Goal: Transaction & Acquisition: Purchase product/service

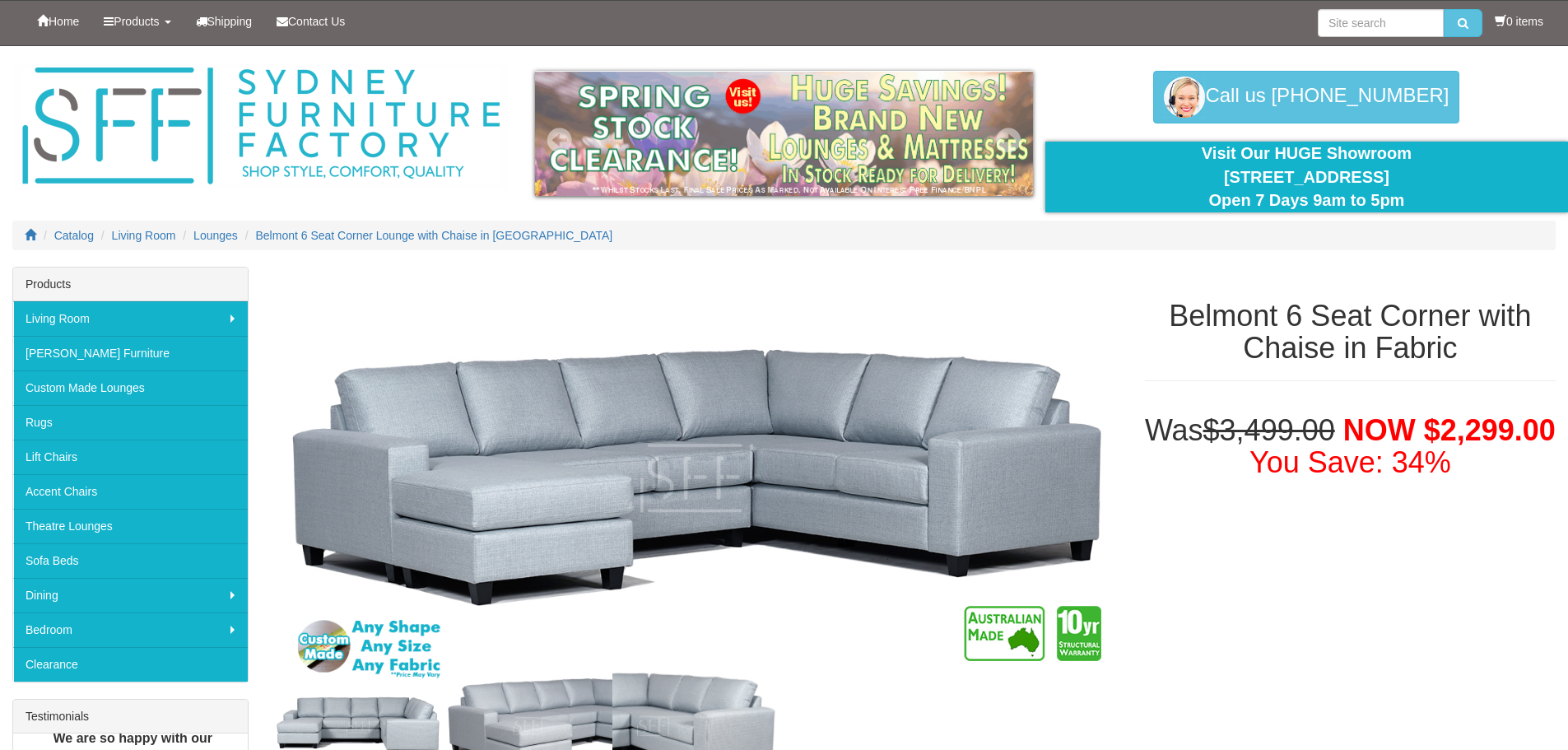
click at [738, 153] on img at bounding box center [784, 133] width 499 height 125
click at [688, 145] on img at bounding box center [784, 133] width 499 height 125
click at [863, 164] on img at bounding box center [784, 133] width 499 height 125
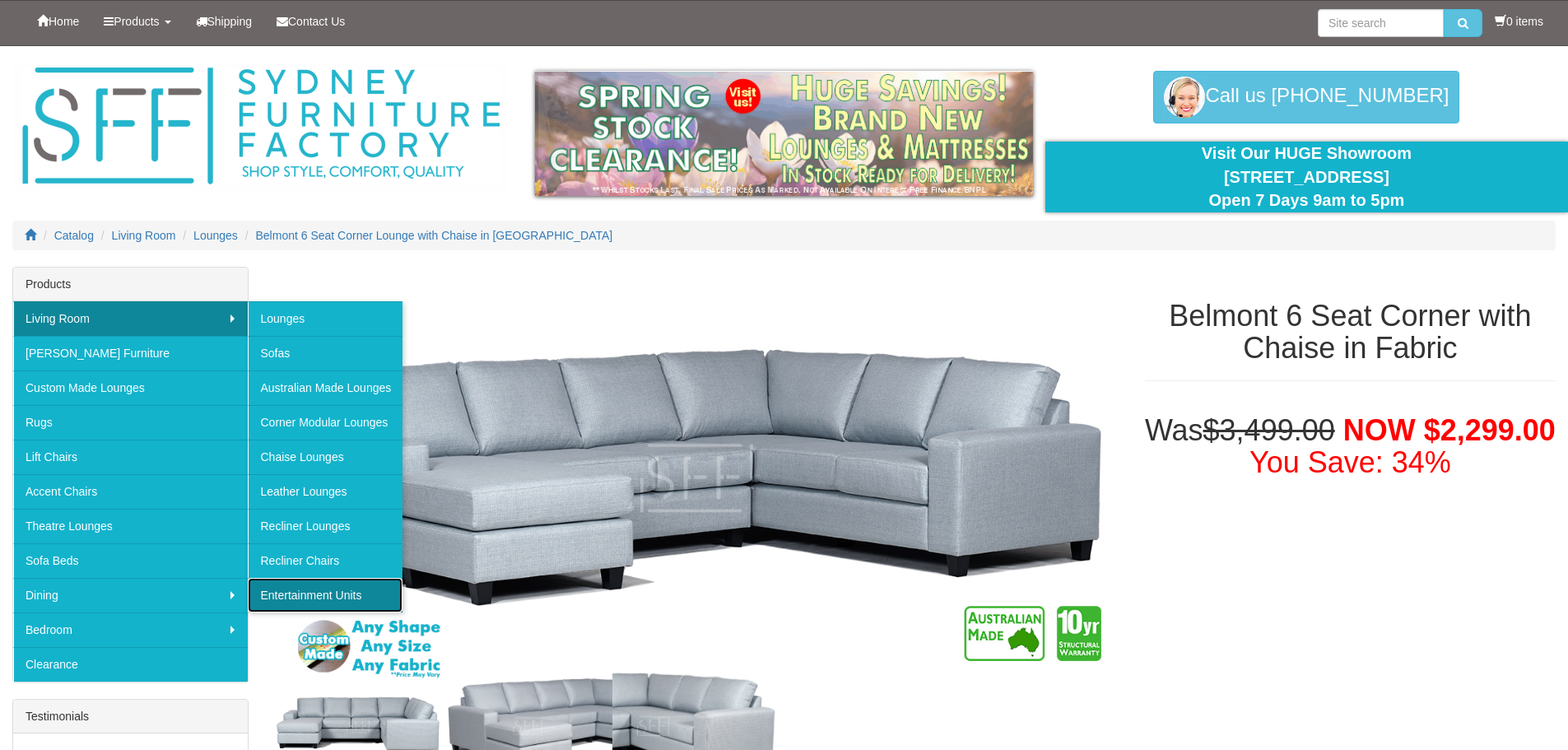
click at [297, 593] on link "Entertainment Units" at bounding box center [326, 595] width 154 height 34
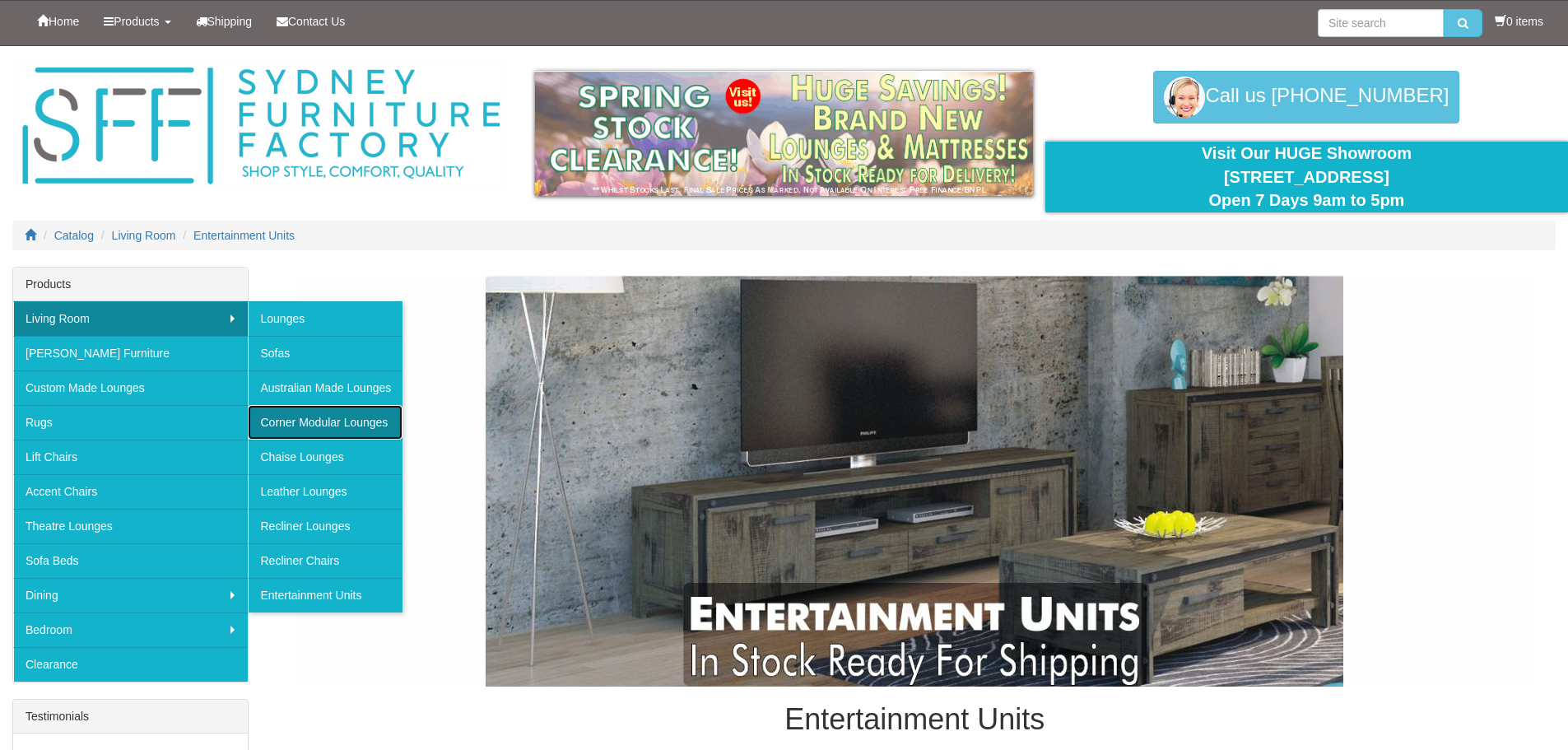
click at [327, 419] on link "Corner Modular Lounges" at bounding box center [326, 421] width 154 height 34
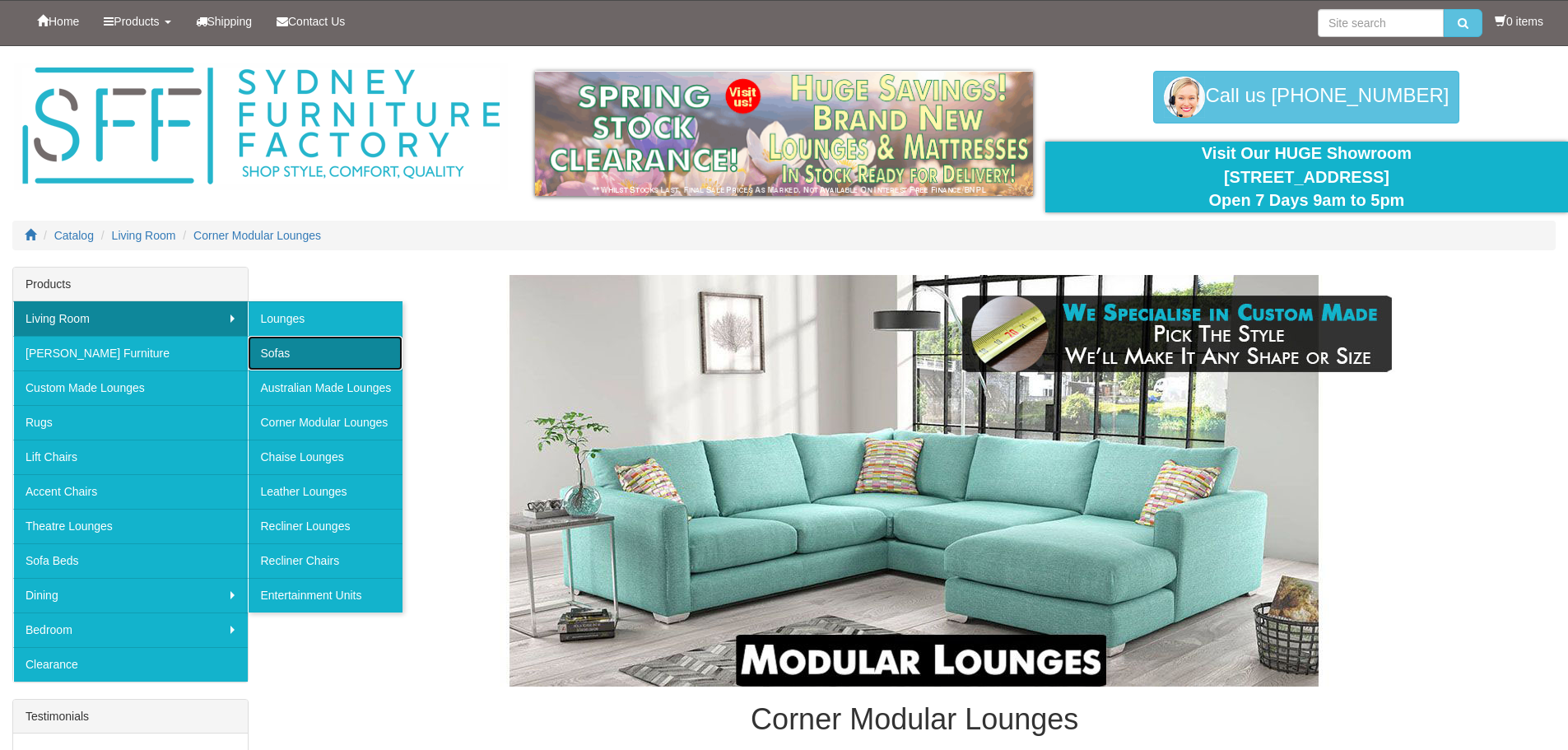
click at [294, 352] on link "Sofas" at bounding box center [326, 353] width 154 height 34
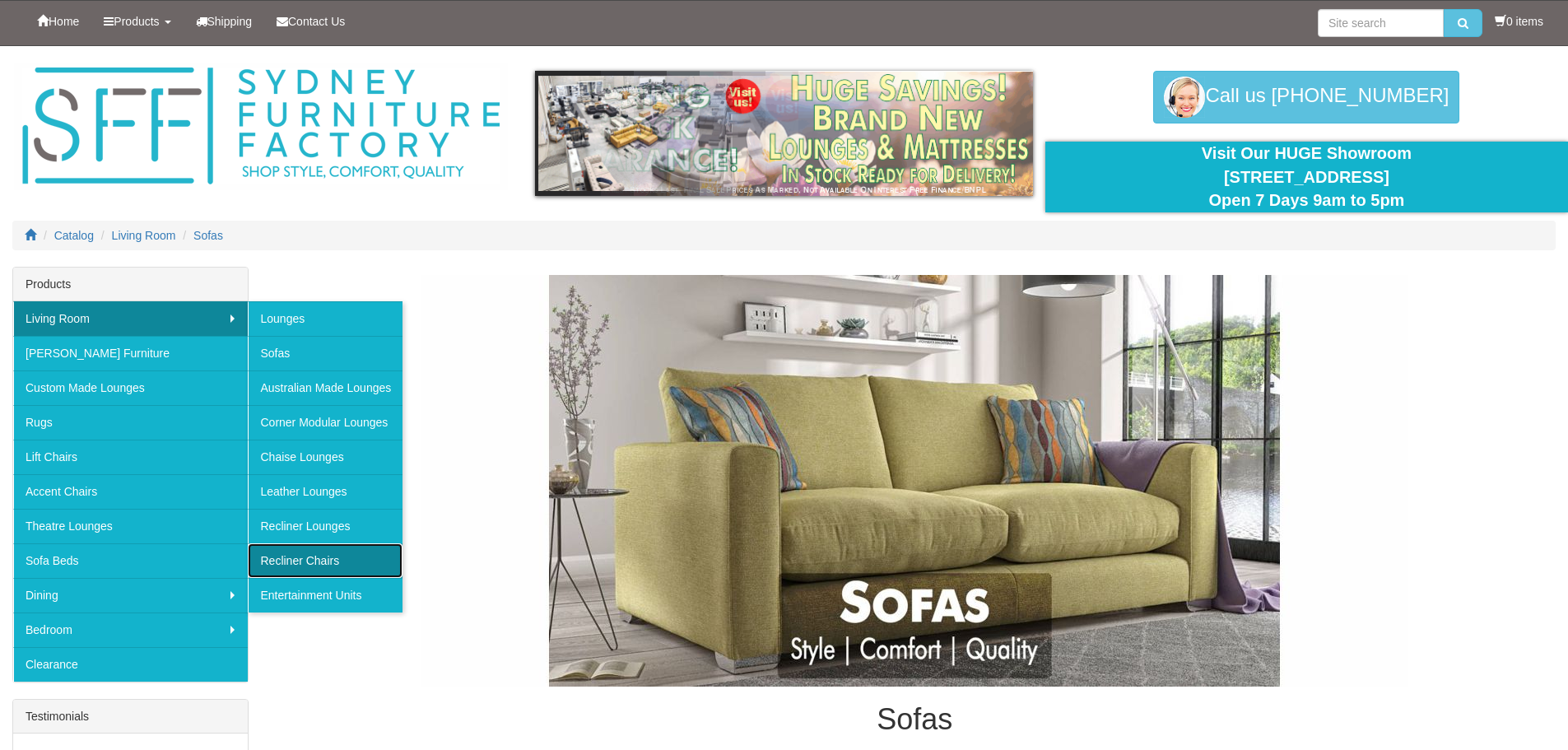
click at [295, 553] on link "Recliner Chairs" at bounding box center [326, 560] width 154 height 34
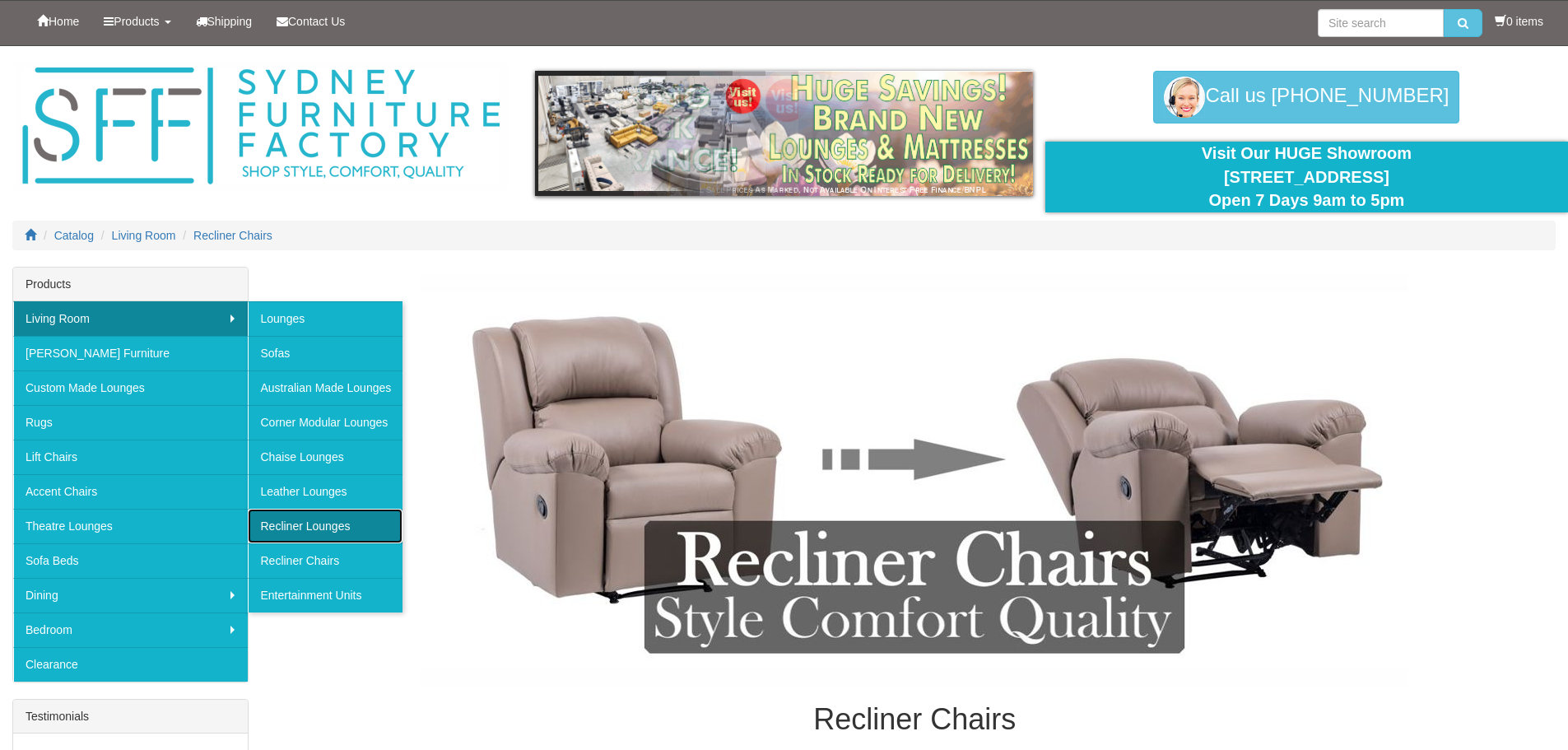
click at [318, 522] on link "Recliner Lounges" at bounding box center [326, 526] width 154 height 34
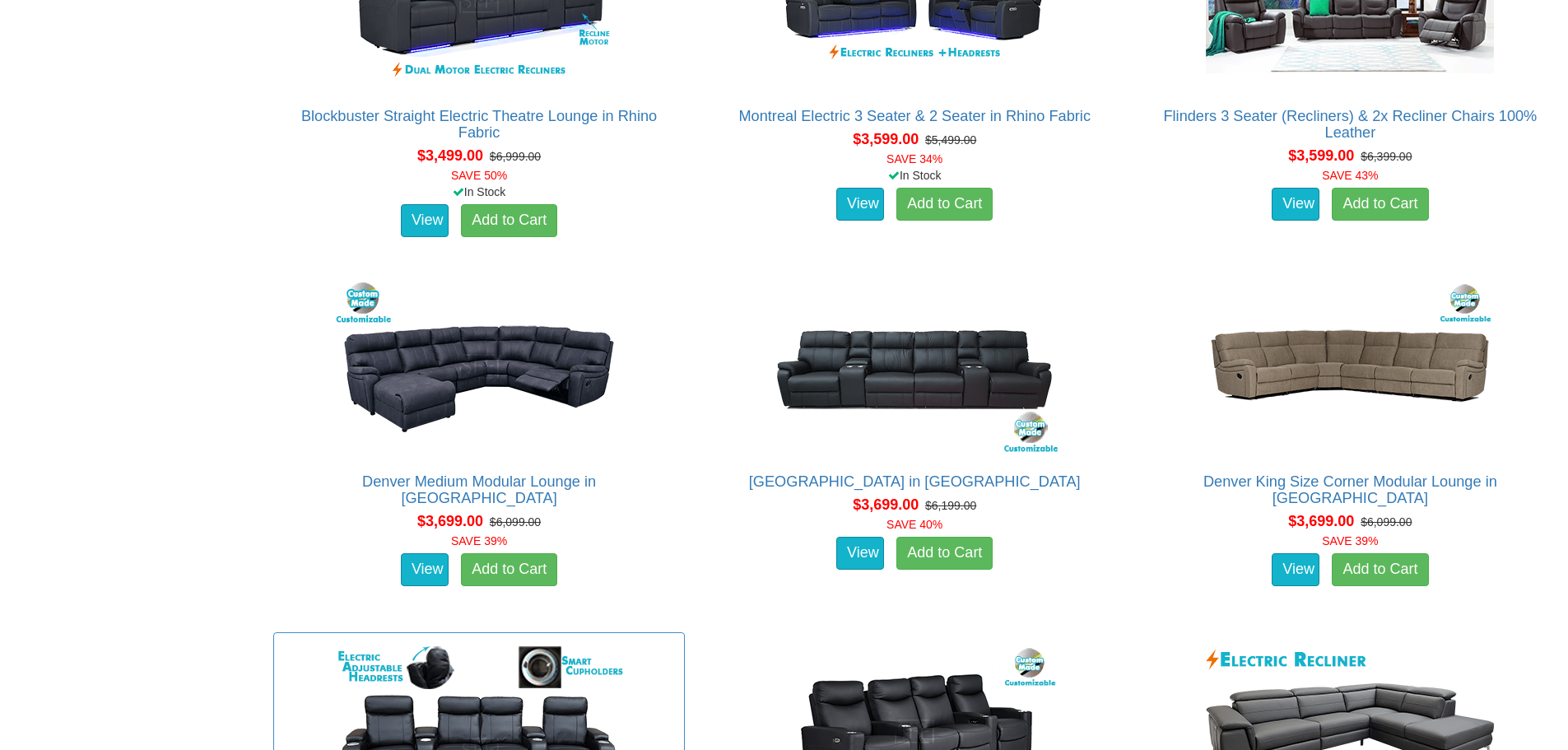
scroll to position [3984, 0]
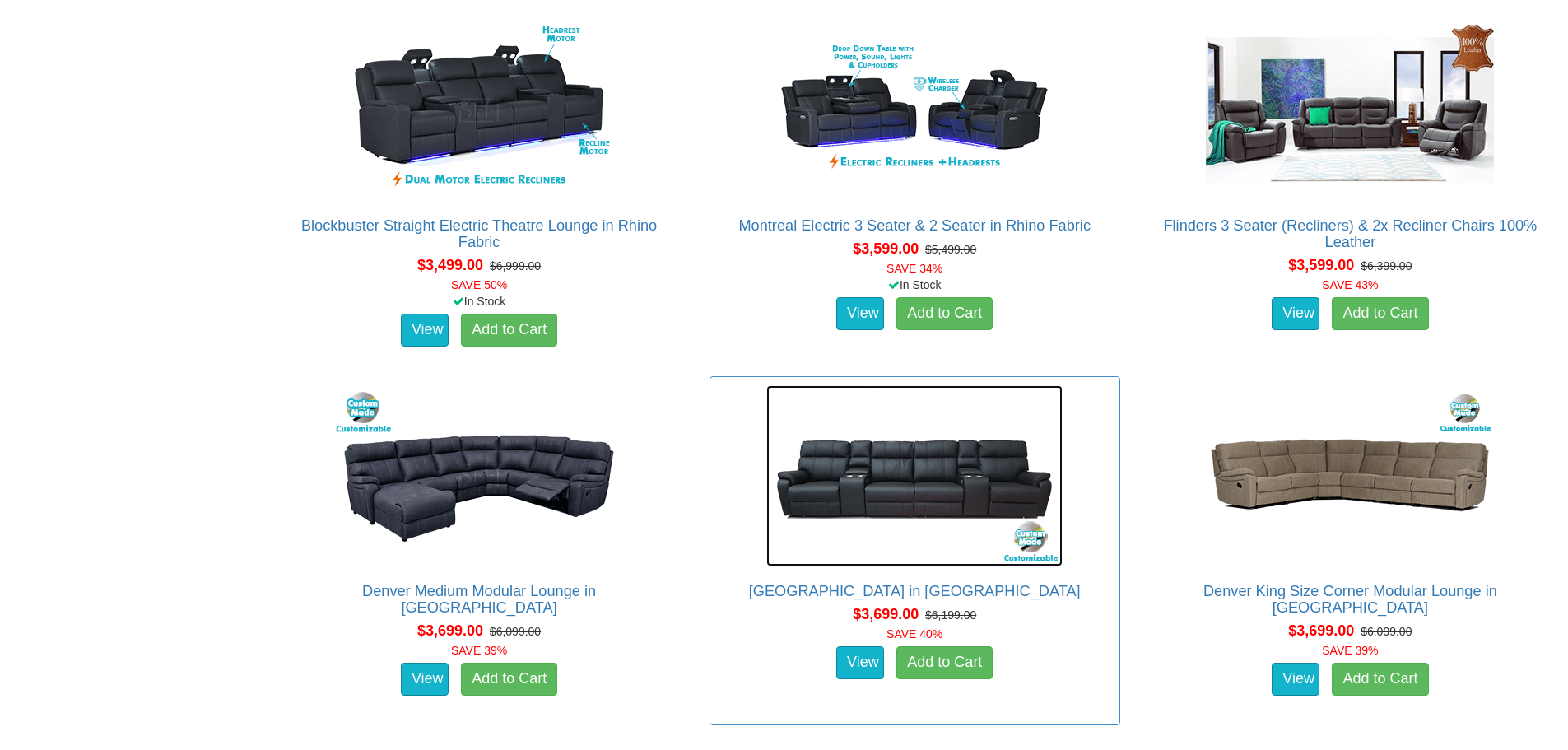
click at [865, 478] on img at bounding box center [914, 475] width 296 height 181
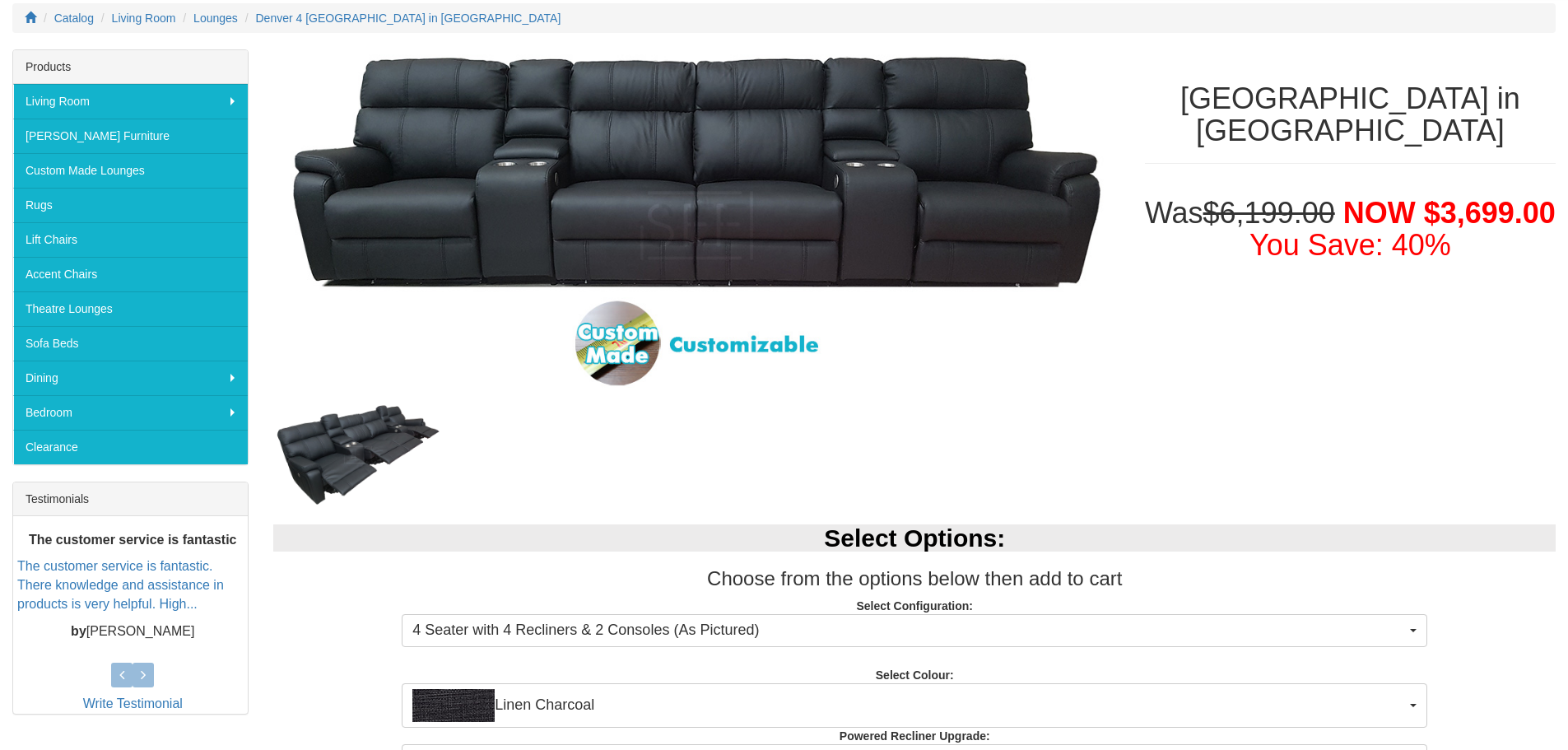
scroll to position [220, 0]
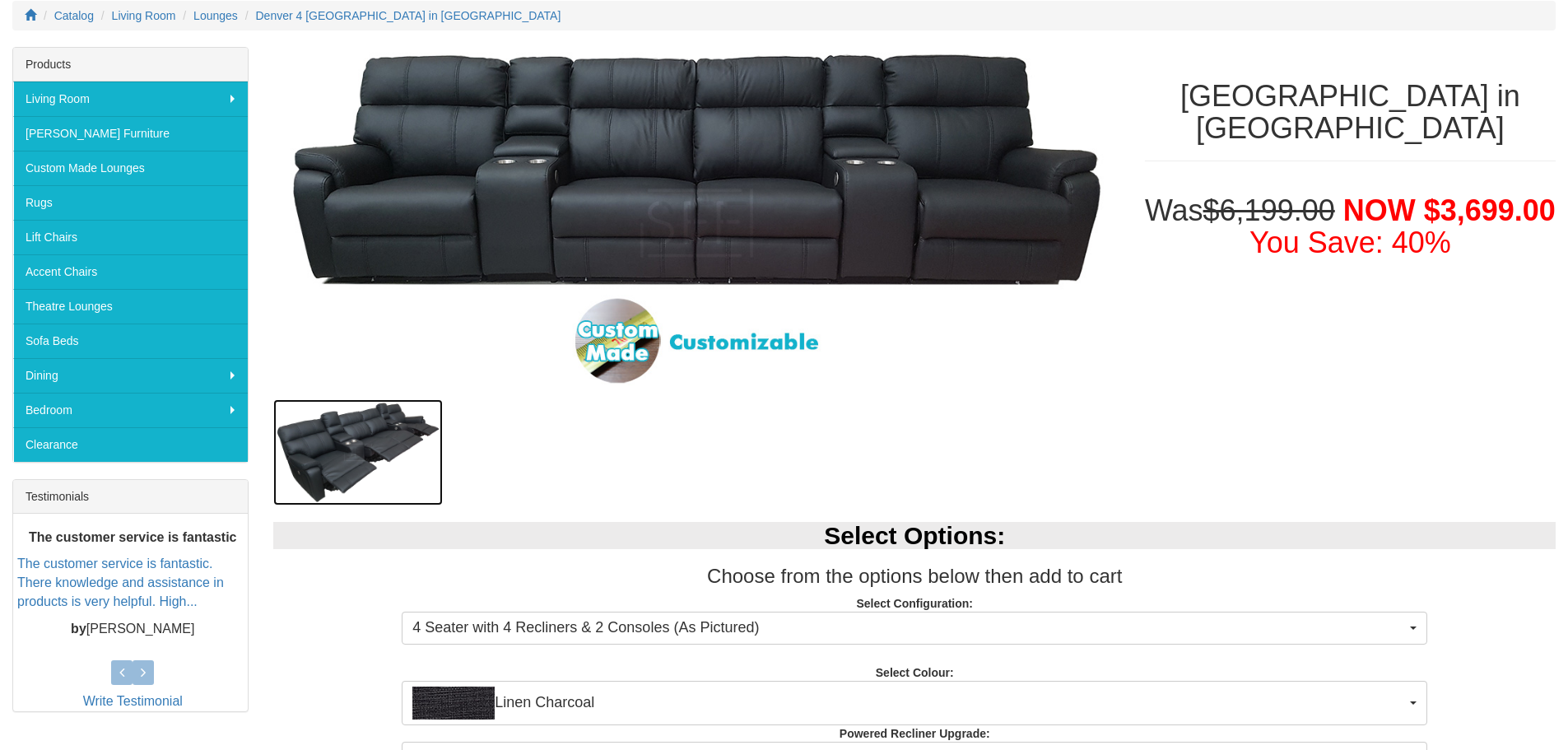
click at [401, 450] on img at bounding box center [359, 452] width 170 height 107
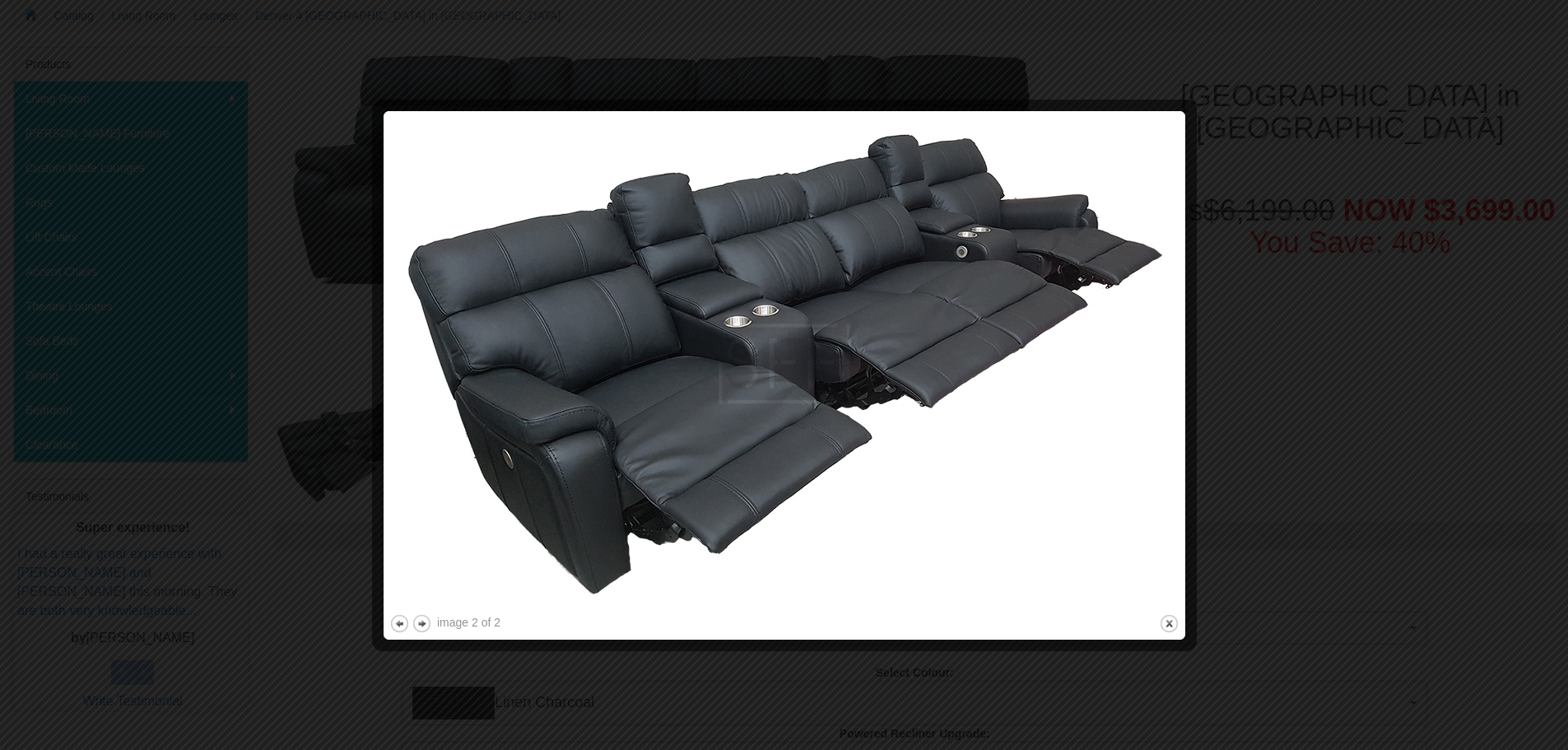
click at [1432, 479] on div at bounding box center [784, 375] width 1568 height 750
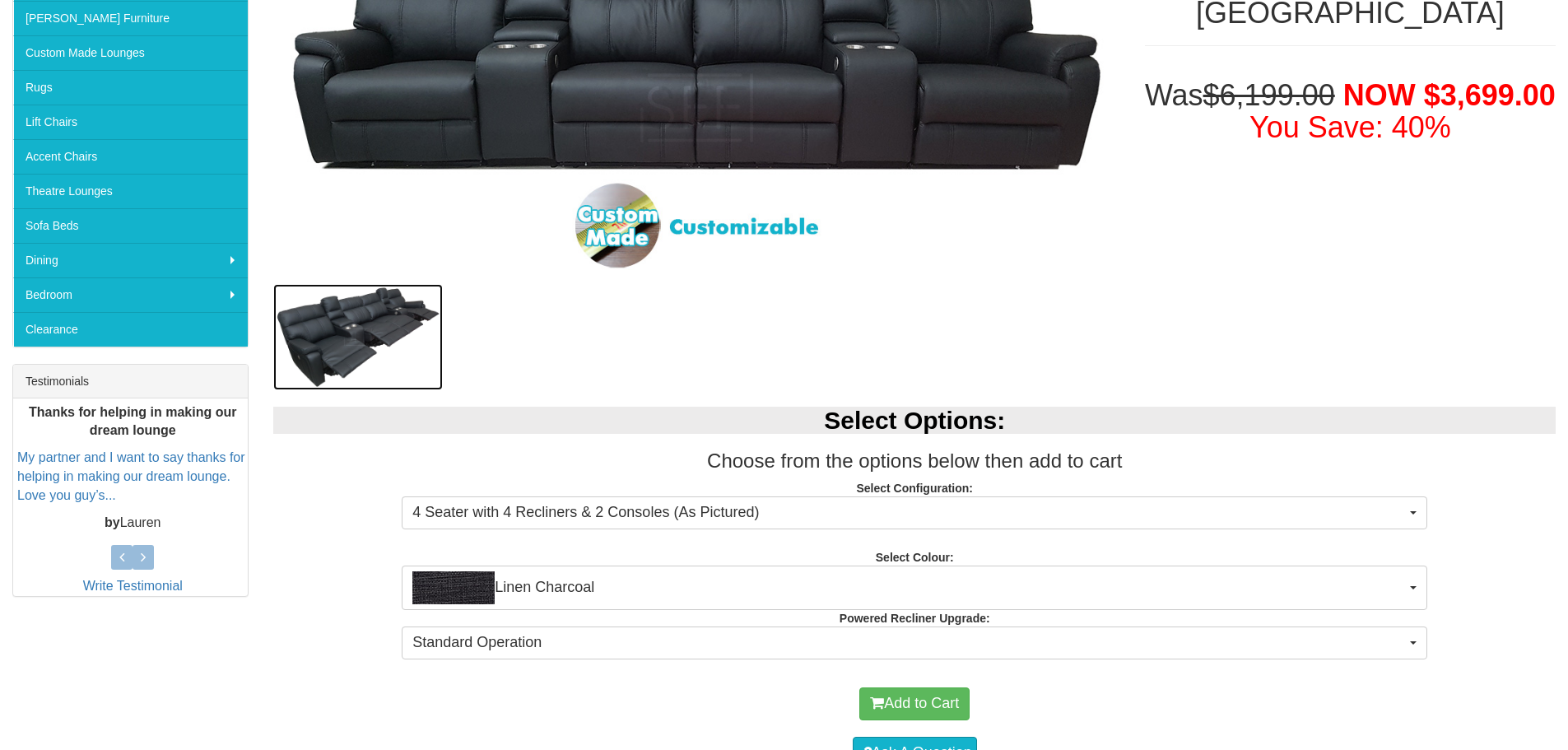
scroll to position [439, 0]
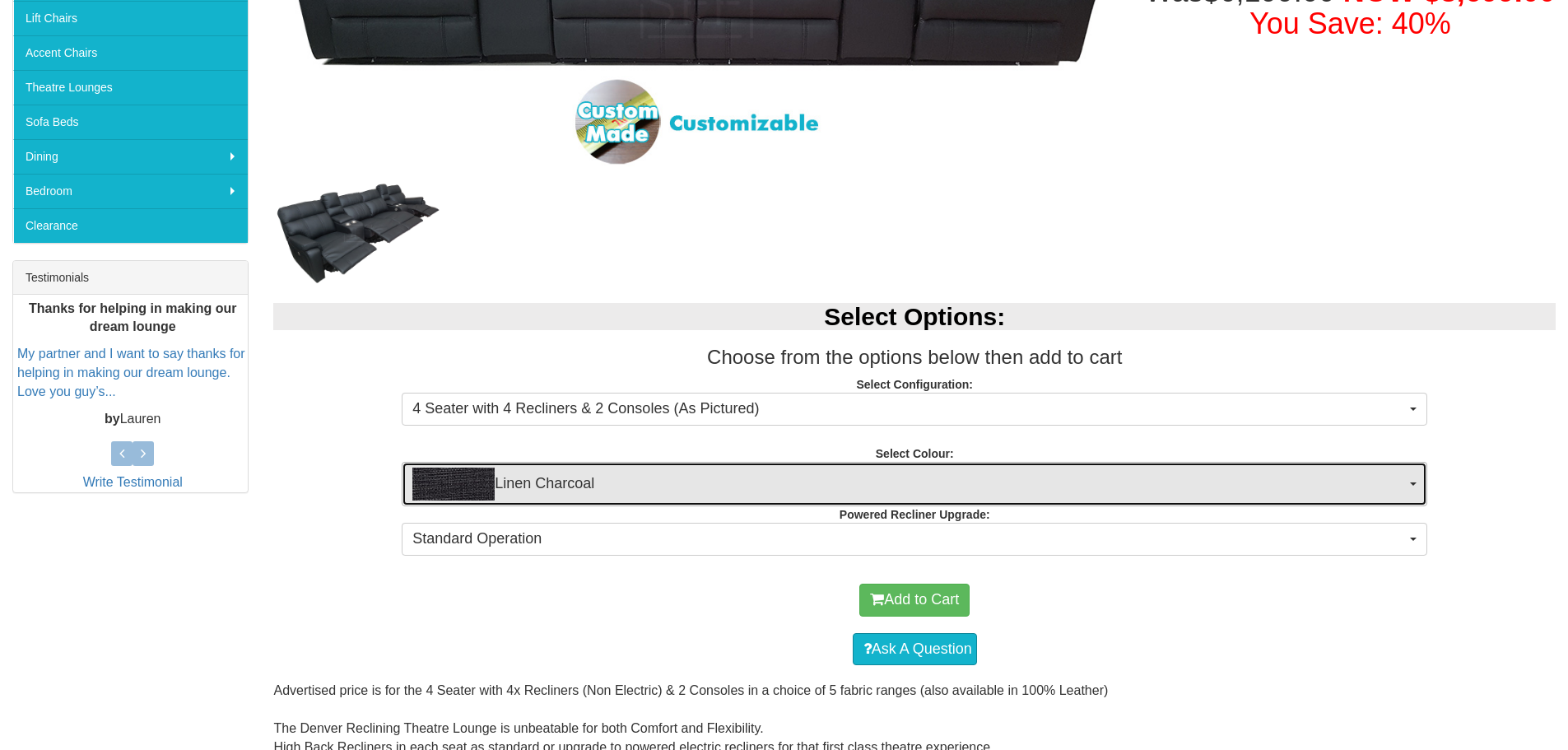
click at [671, 493] on span "Linen Charcoal" at bounding box center [909, 484] width 994 height 33
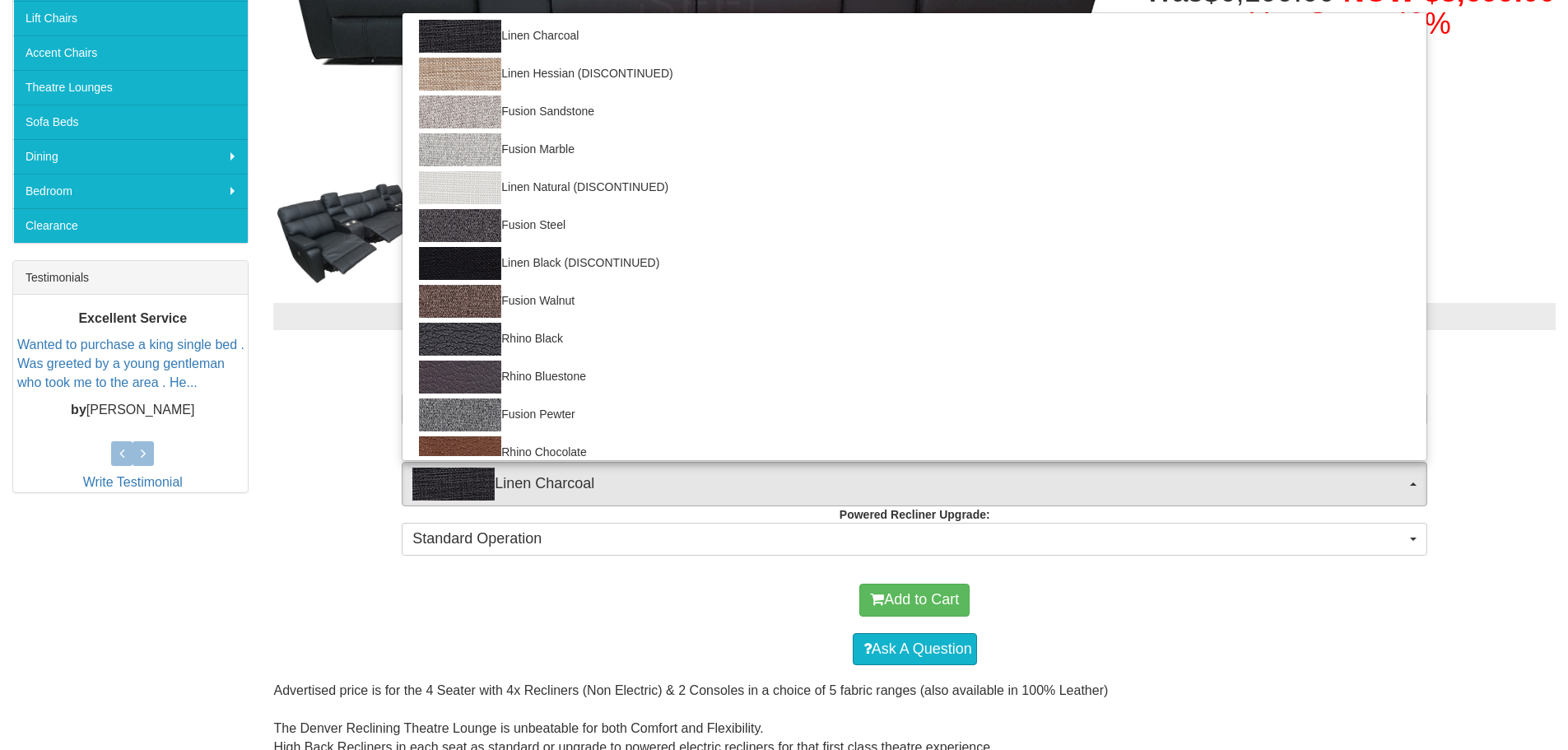
click at [613, 605] on div "Add to Cart" at bounding box center [914, 600] width 1266 height 50
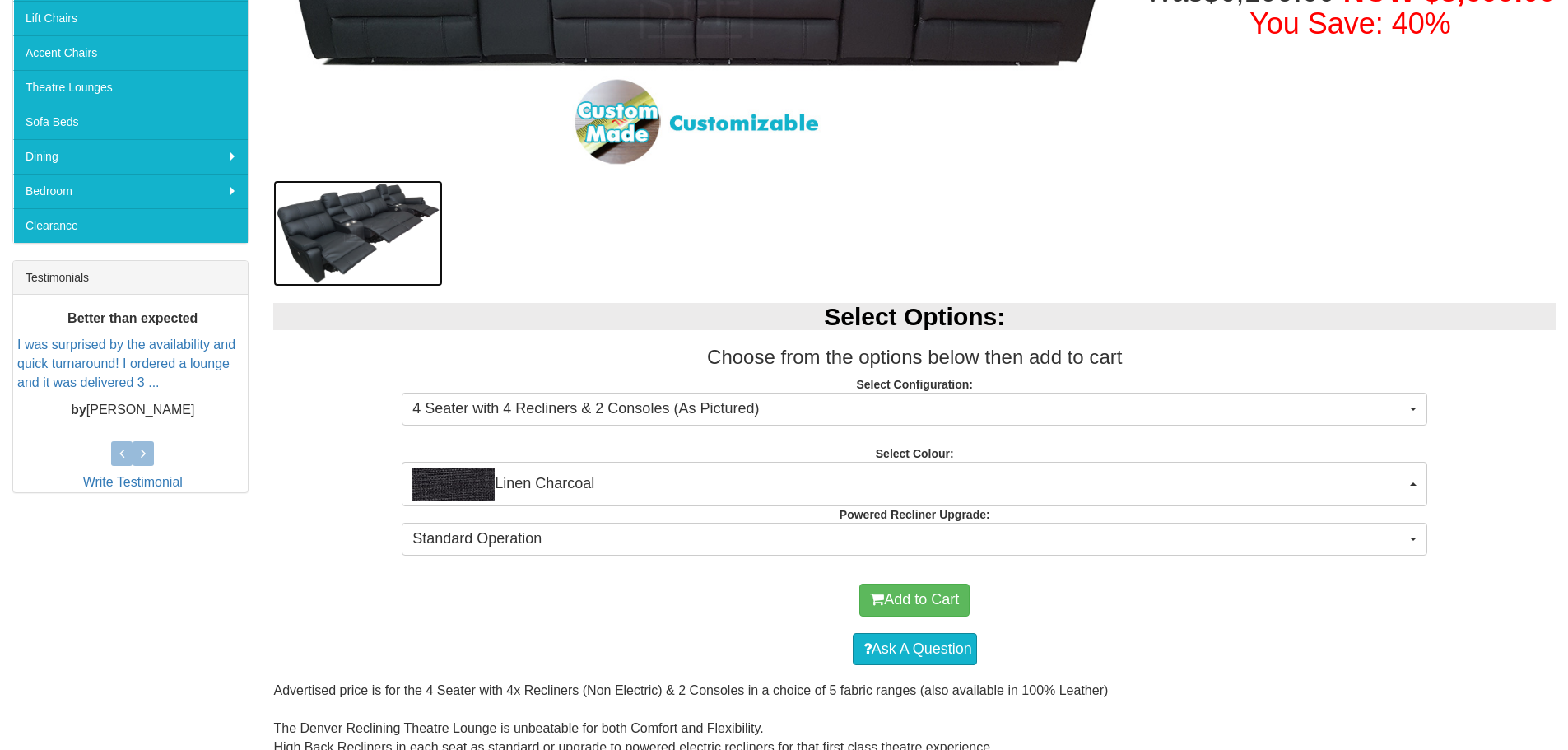
click at [410, 217] on img at bounding box center [359, 233] width 170 height 107
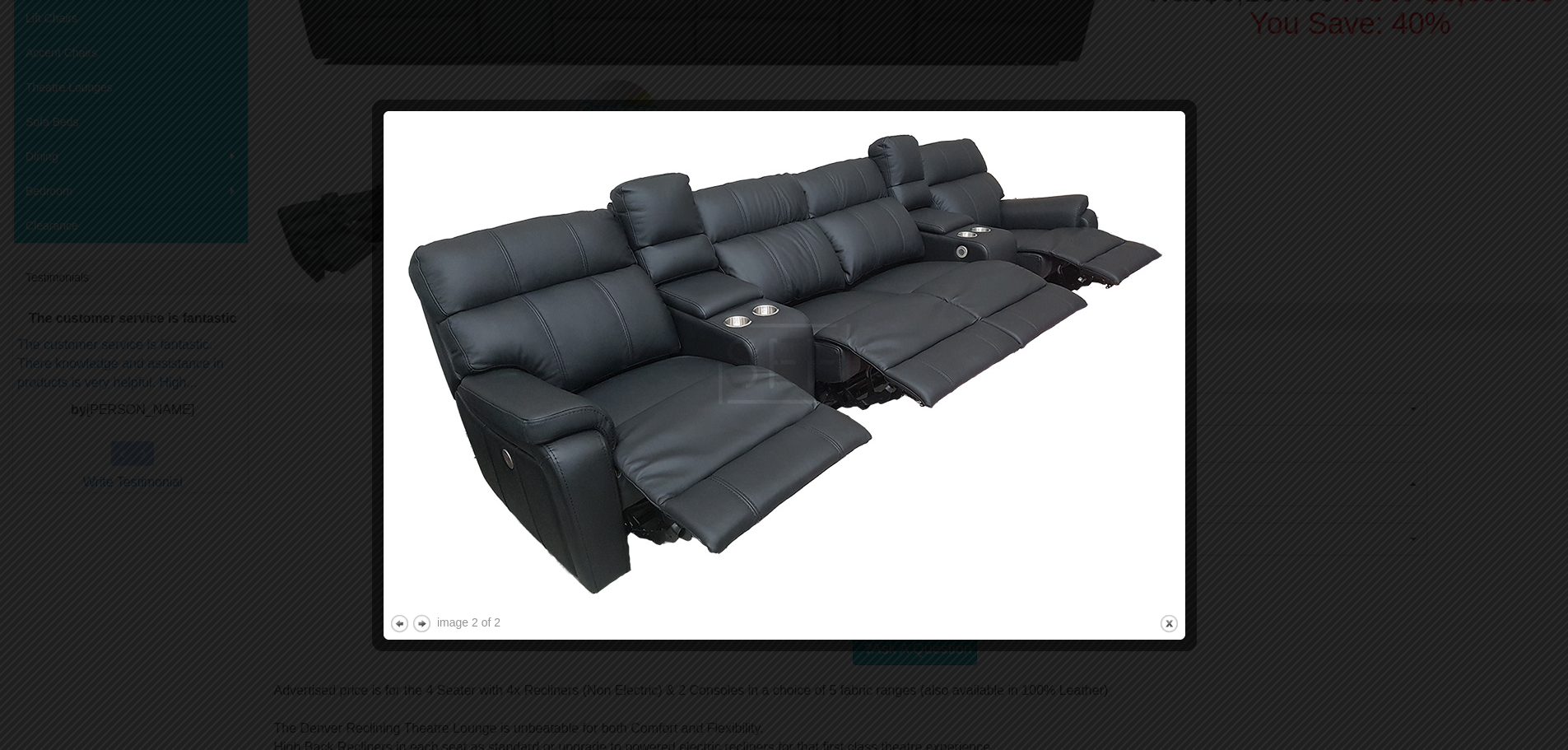
click at [1417, 429] on div at bounding box center [784, 375] width 1568 height 750
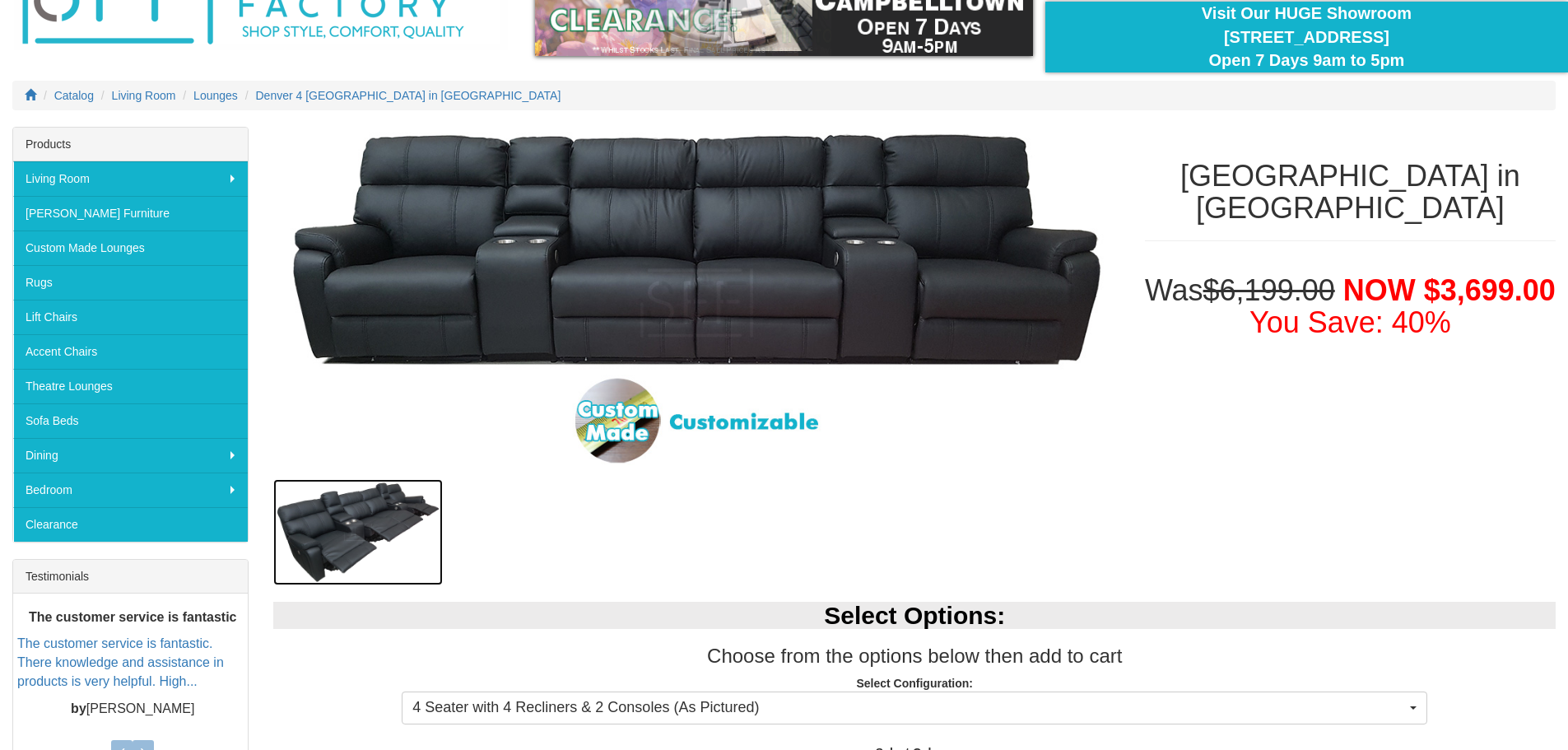
scroll to position [0, 0]
